Goal: Browse casually

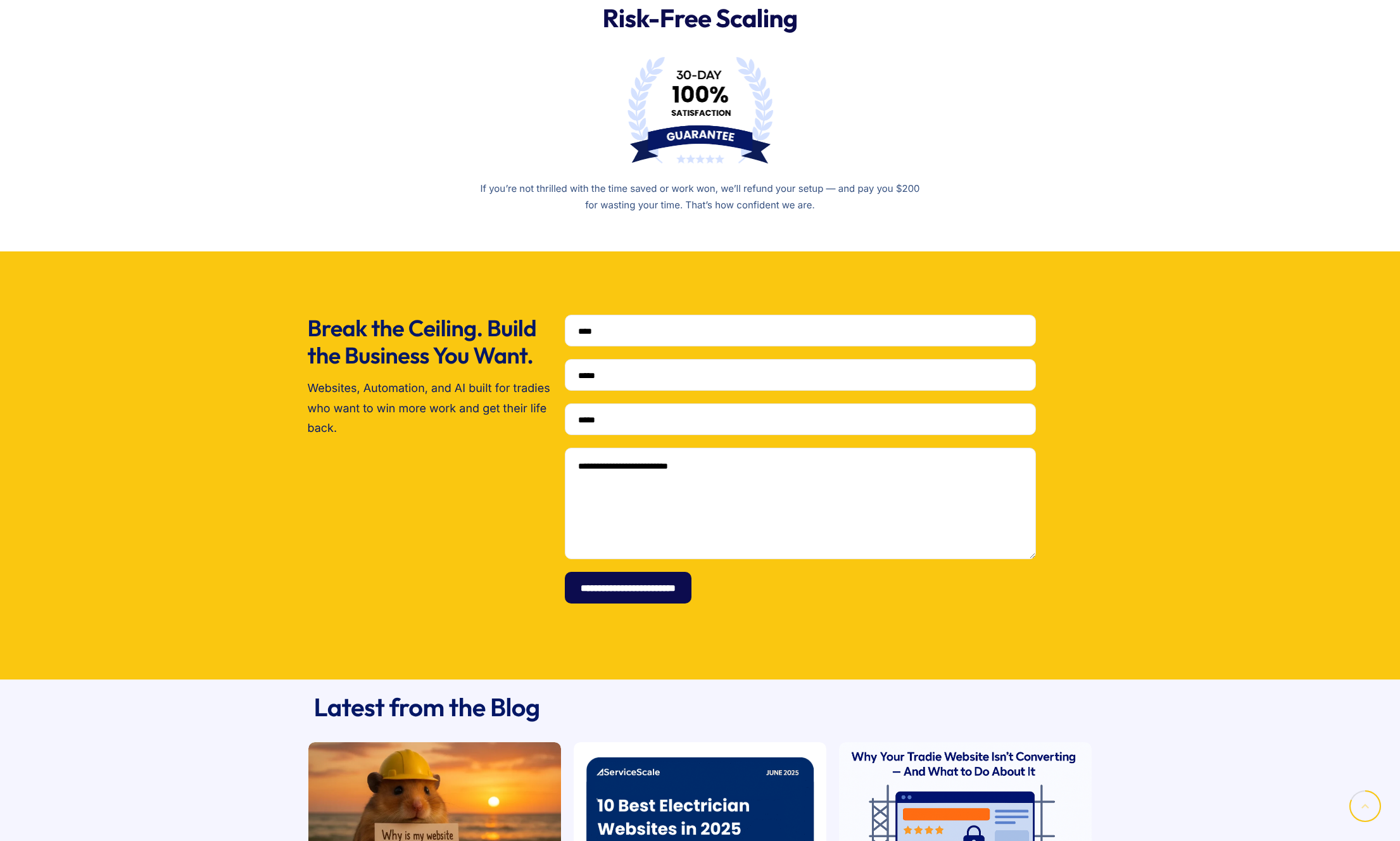
scroll to position [3330, 0]
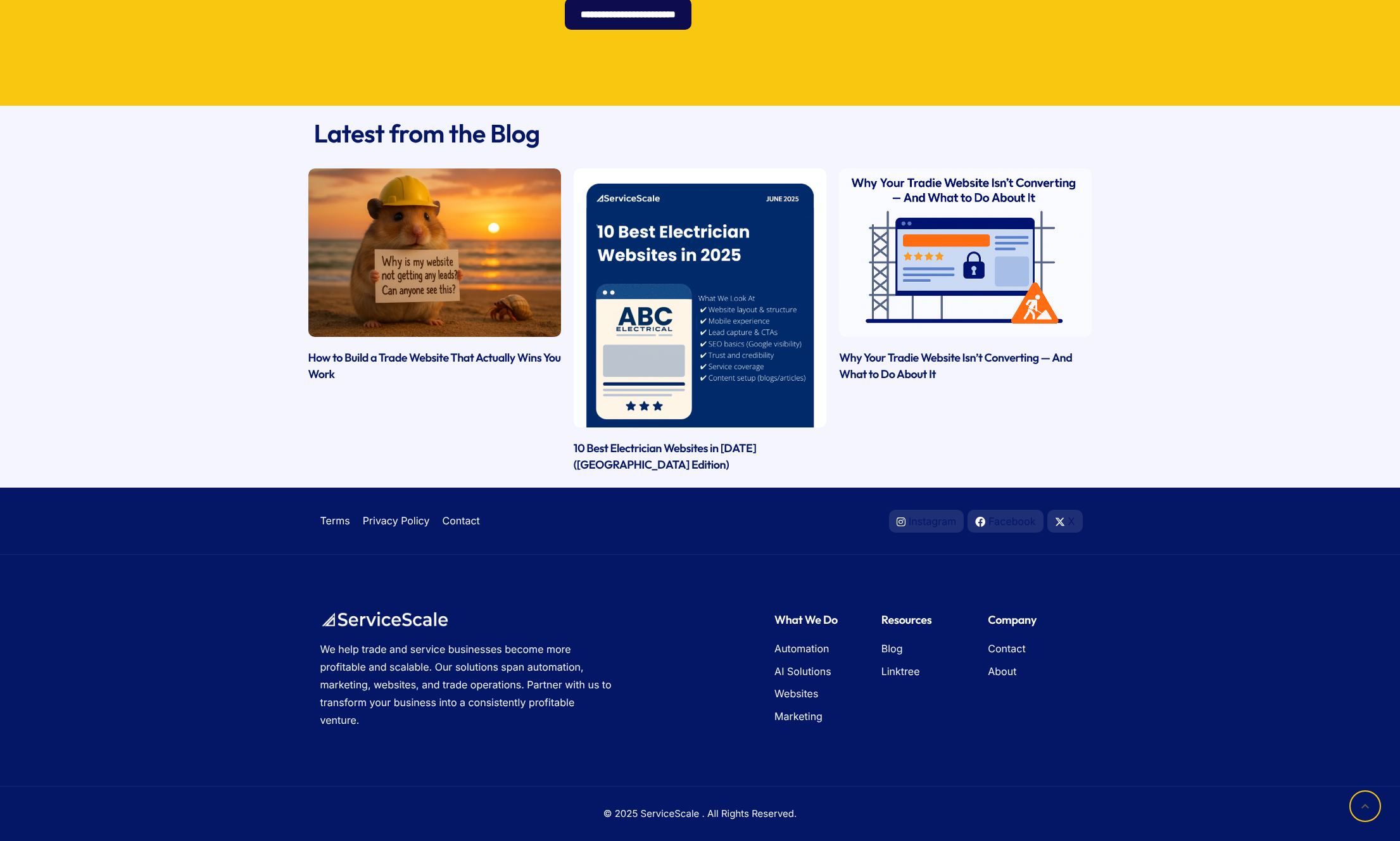
click at [1229, 514] on div "Terms Privacy Policy Contact Instagram Facebook X" at bounding box center [700, 520] width 1387 height 54
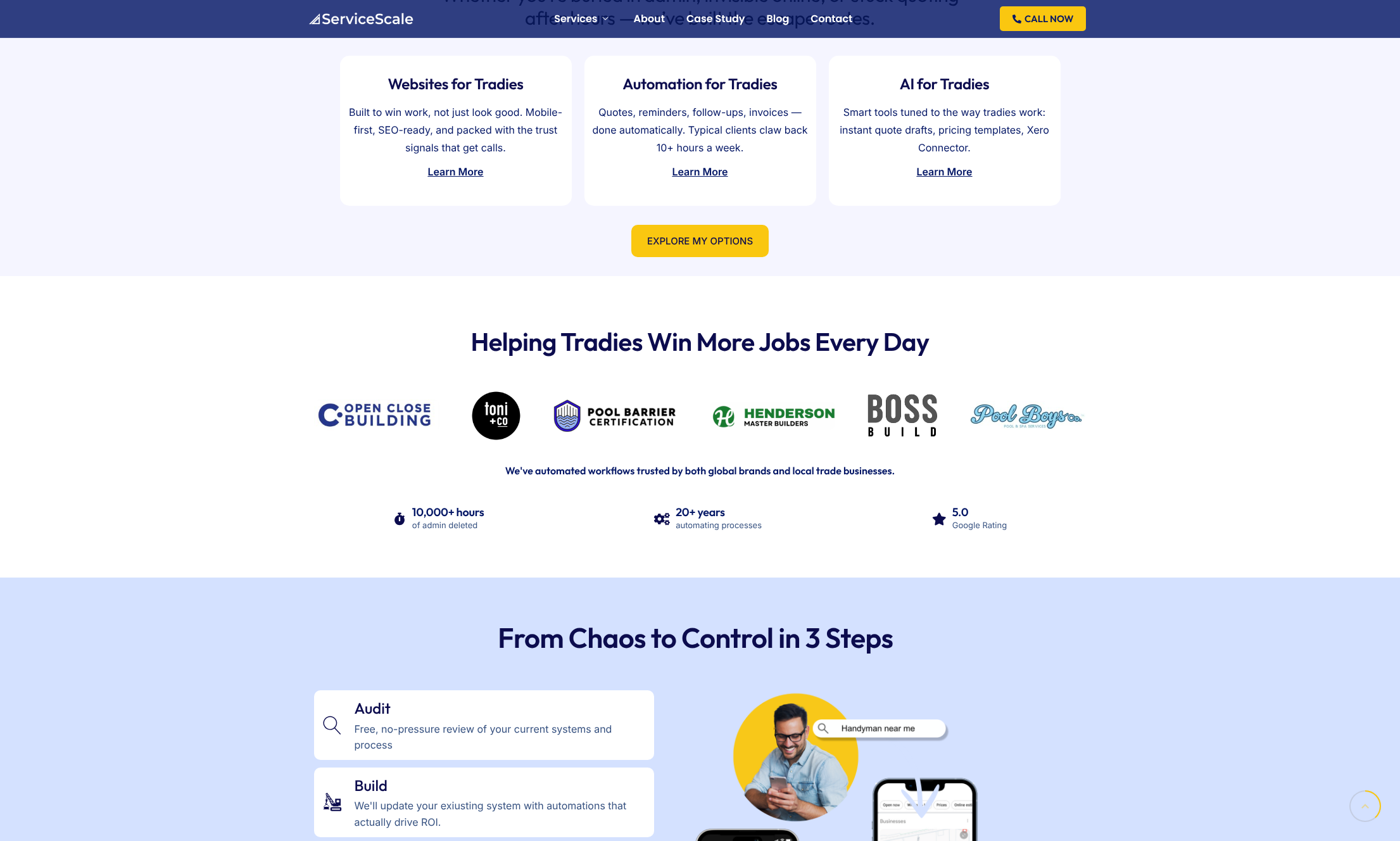
scroll to position [1276, 0]
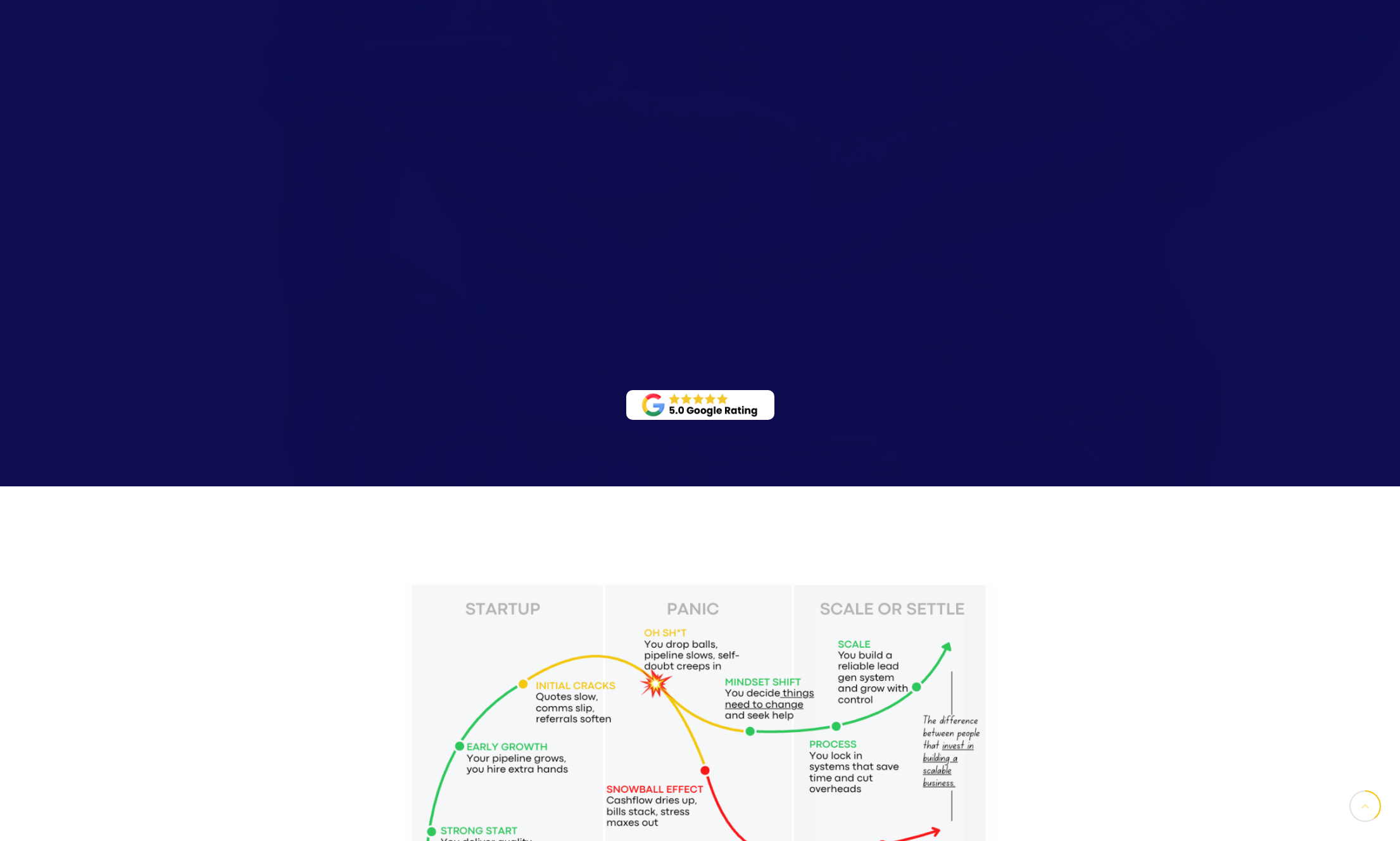
scroll to position [1276, 0]
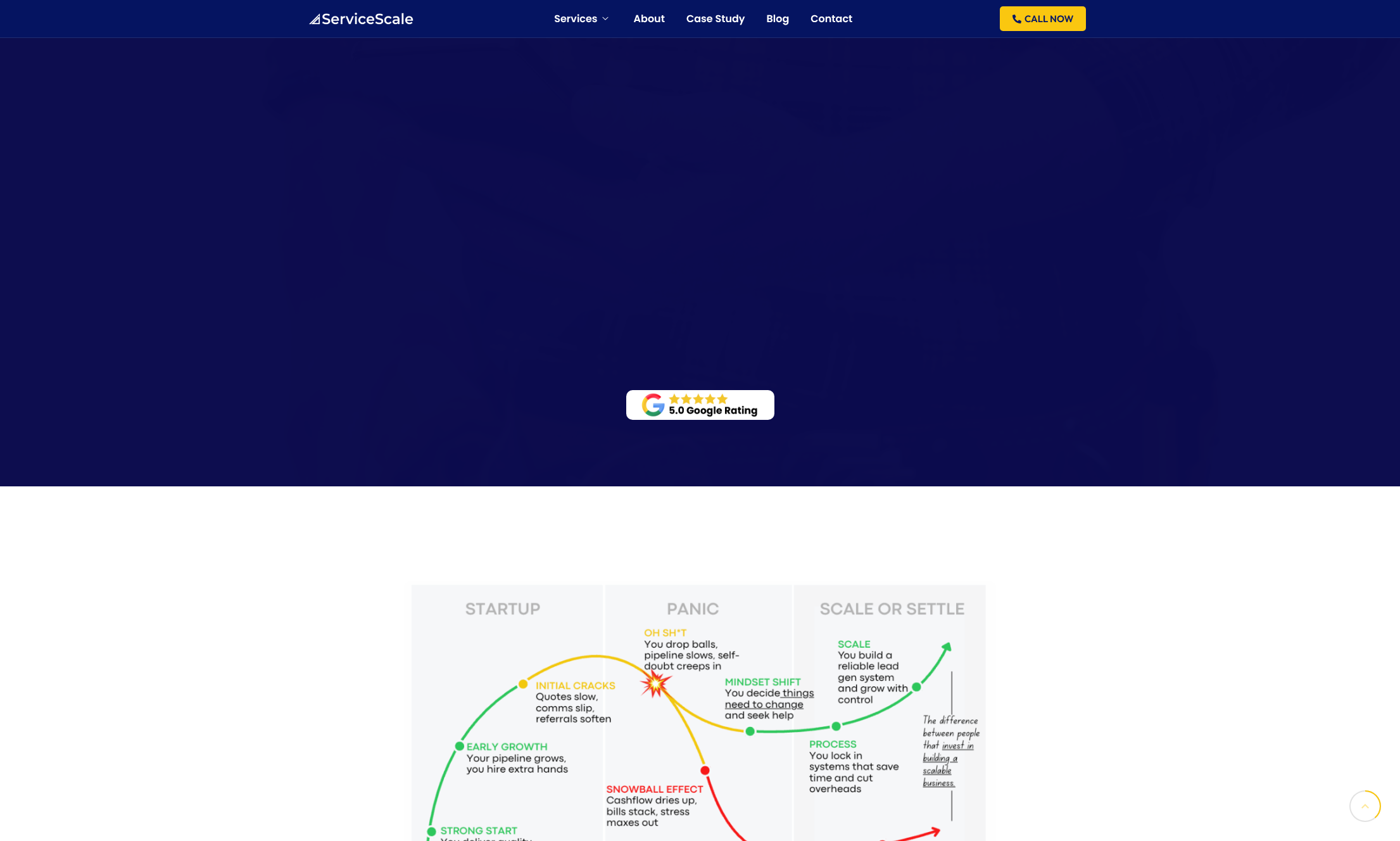
scroll to position [1276, 0]
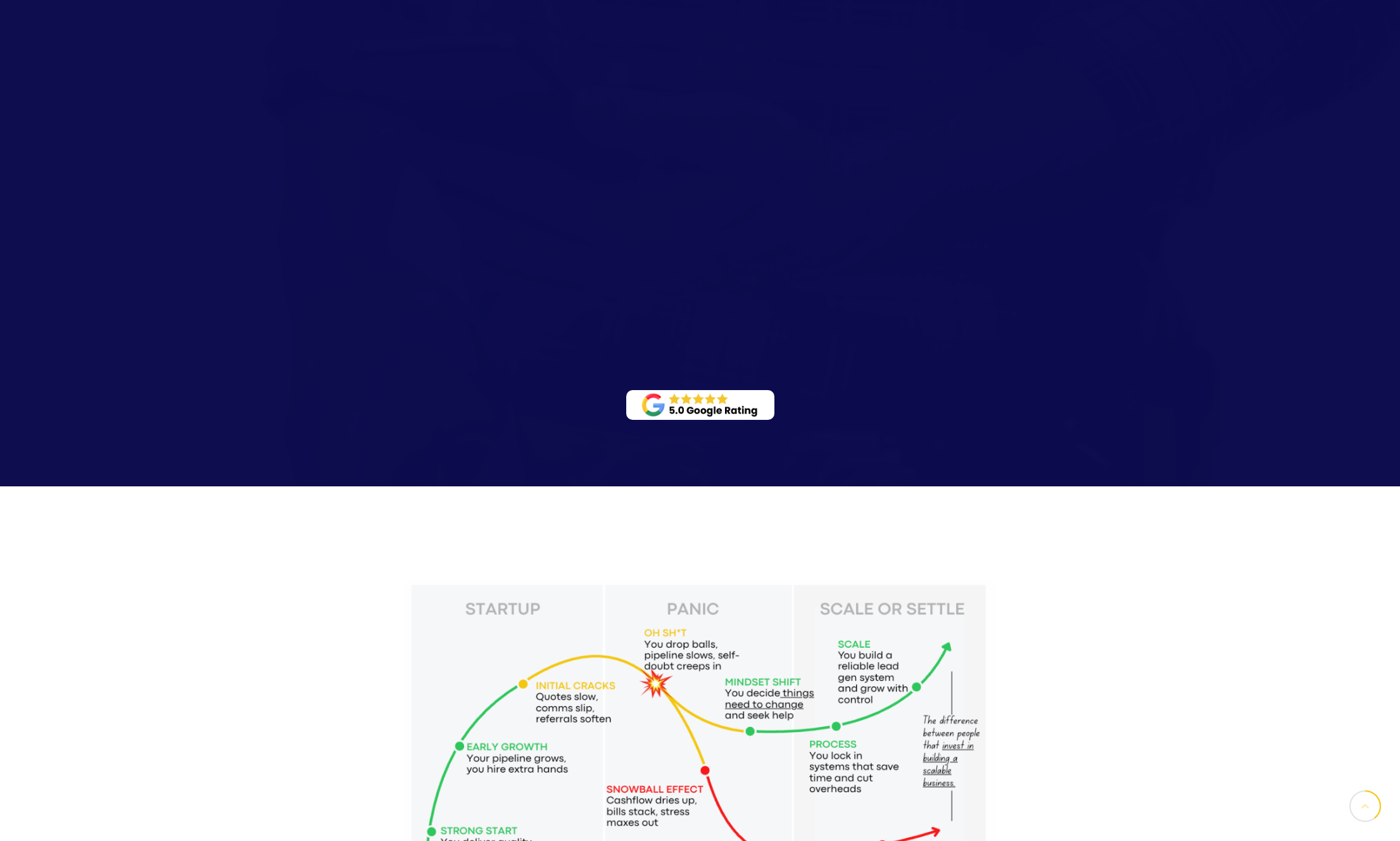
scroll to position [1276, 0]
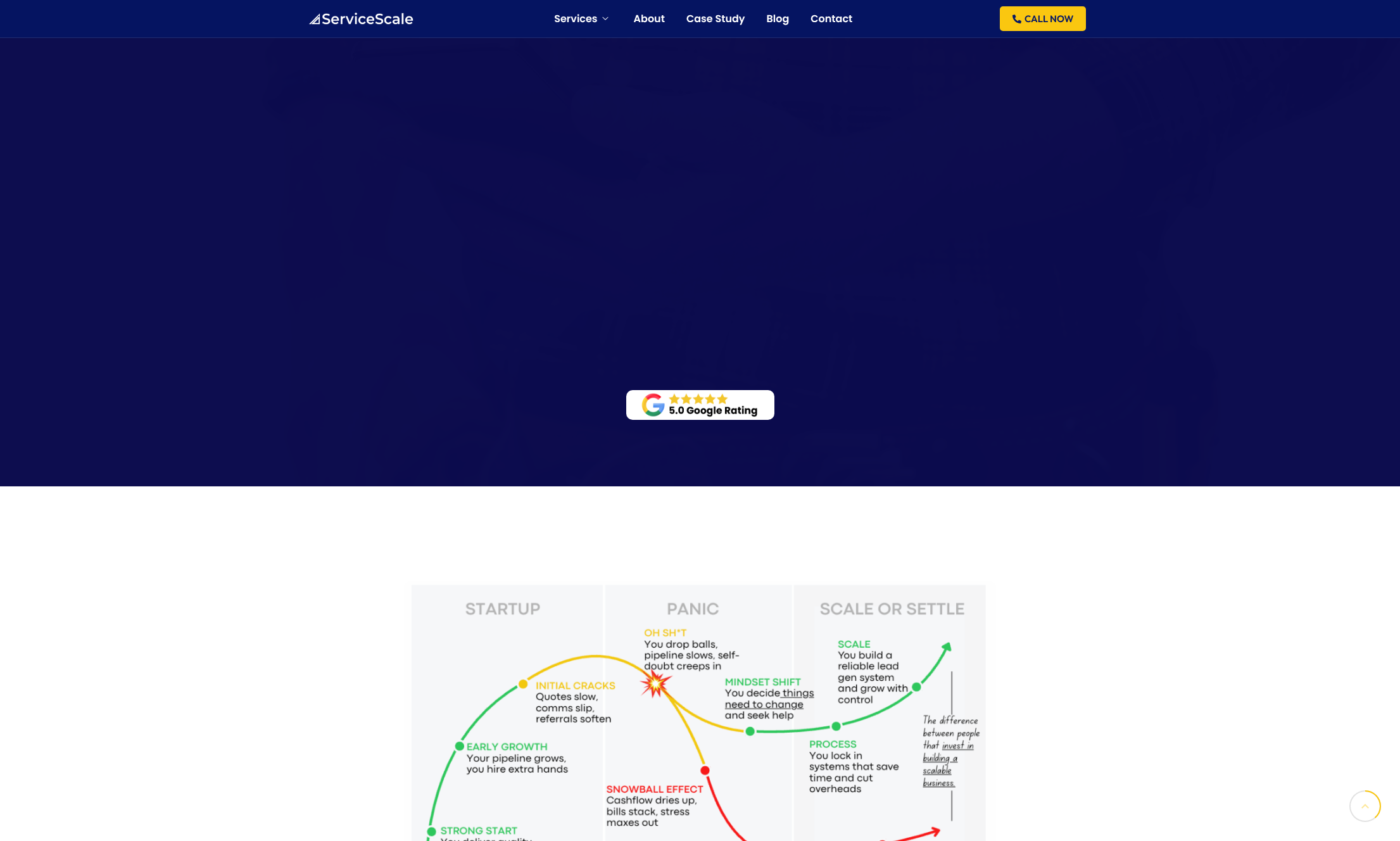
scroll to position [1276, 0]
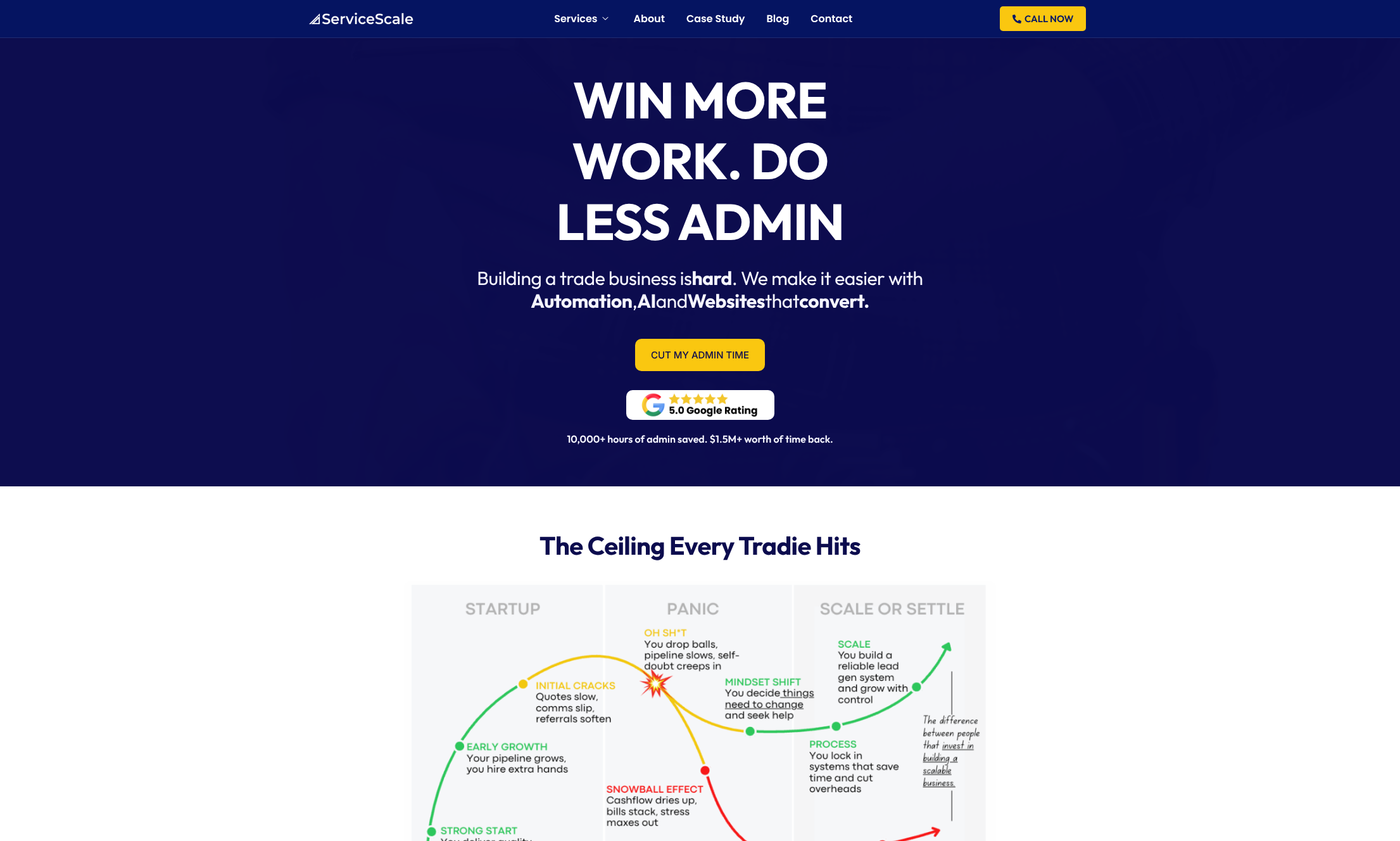
click at [709, 403] on img at bounding box center [700, 405] width 123 height 27
